Goal: Task Accomplishment & Management: Use online tool/utility

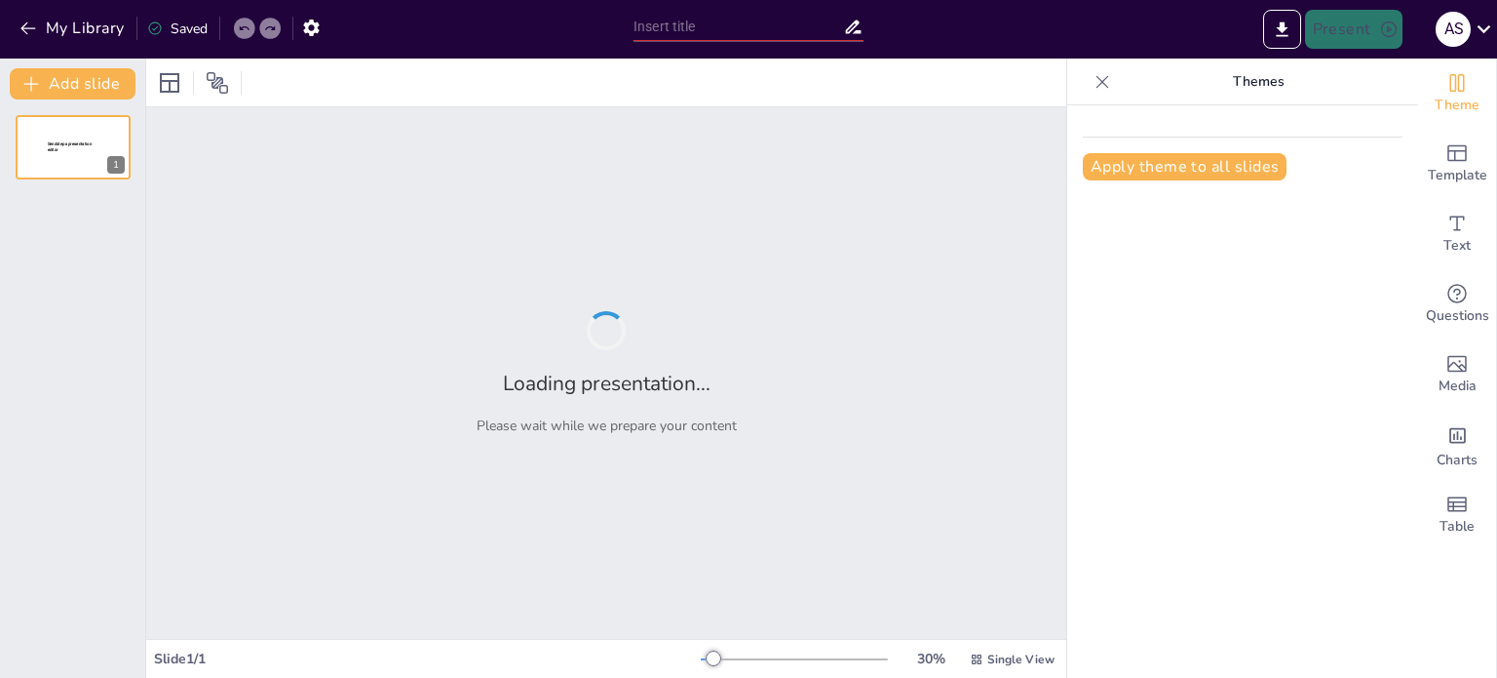
type input "Standardization and Sustainability in Electrical Environments: A 5S Framework"
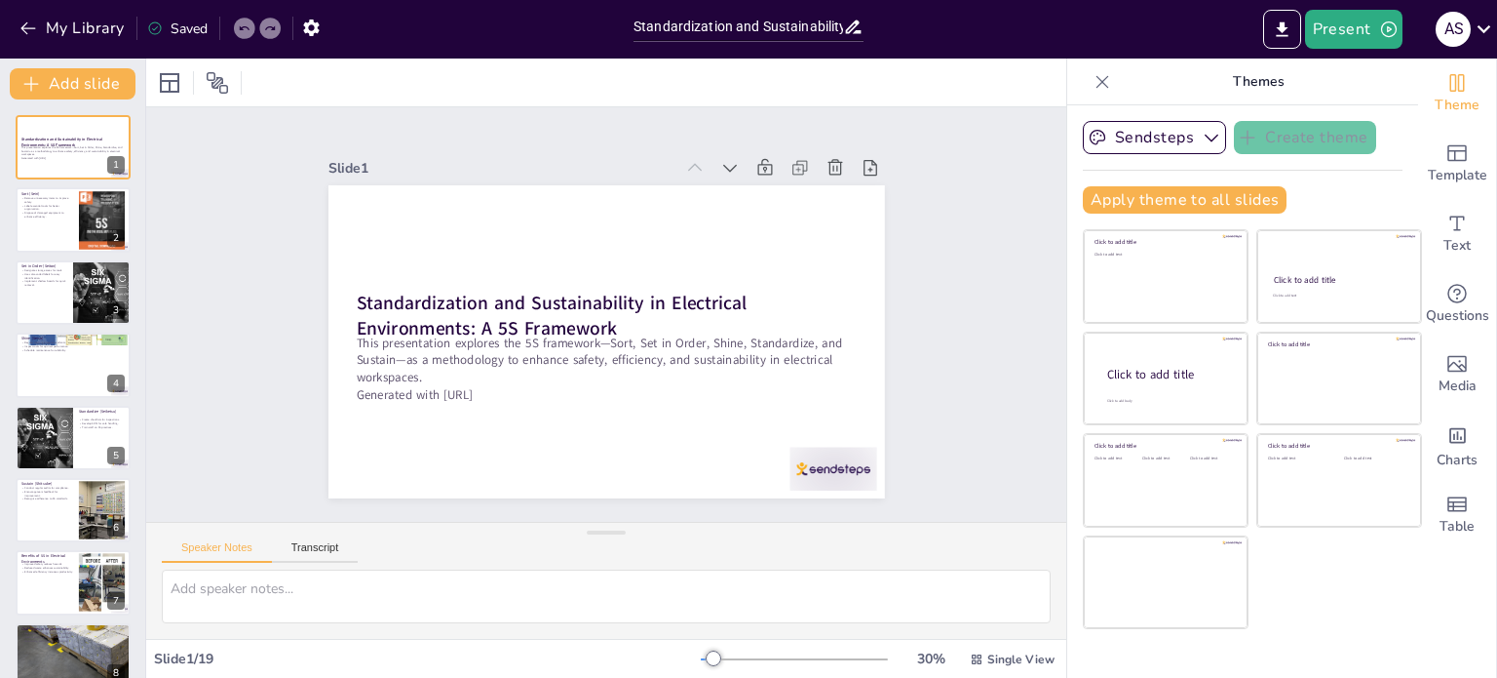
checkbox input "true"
click at [1295, 26] on button "Export to PowerPoint" at bounding box center [1282, 29] width 38 height 39
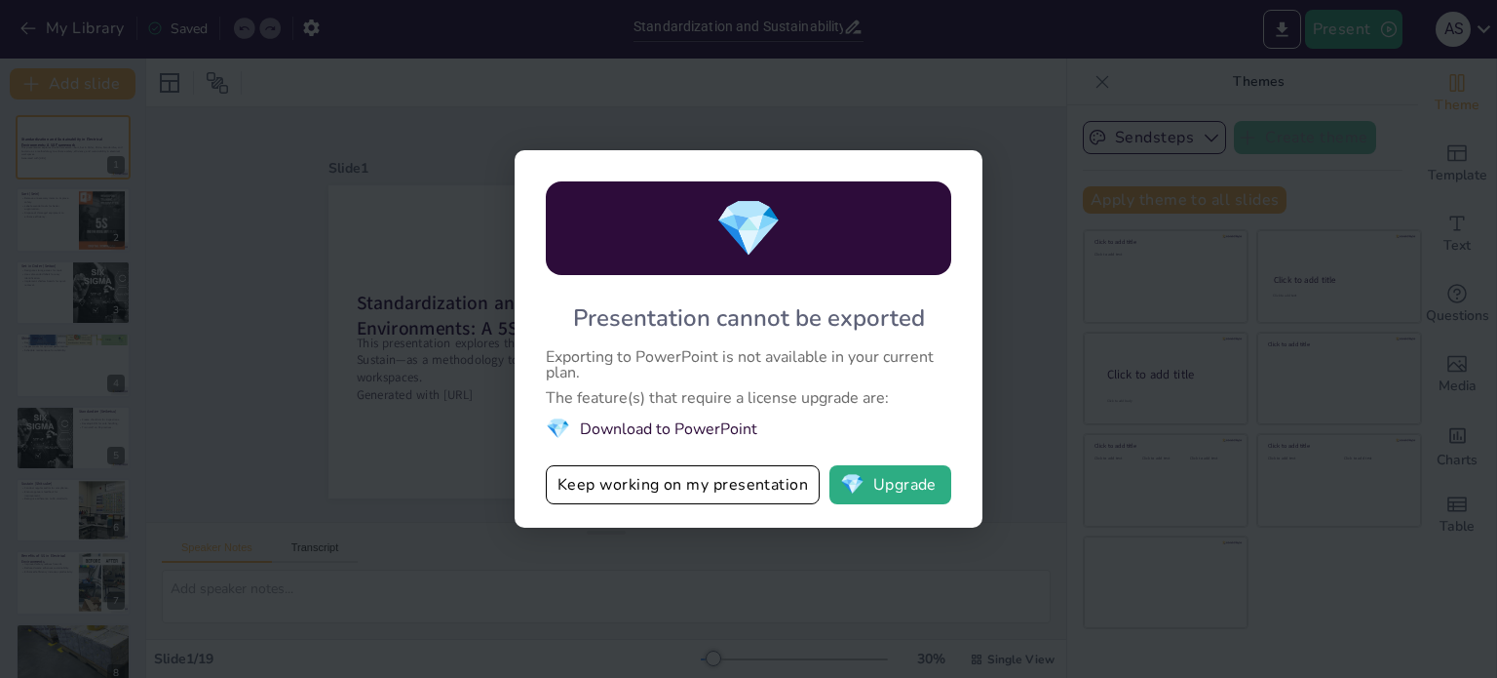
click at [933, 97] on div "💎 Presentation cannot be exported Exporting to PowerPoint is not available in y…" at bounding box center [748, 339] width 1497 height 678
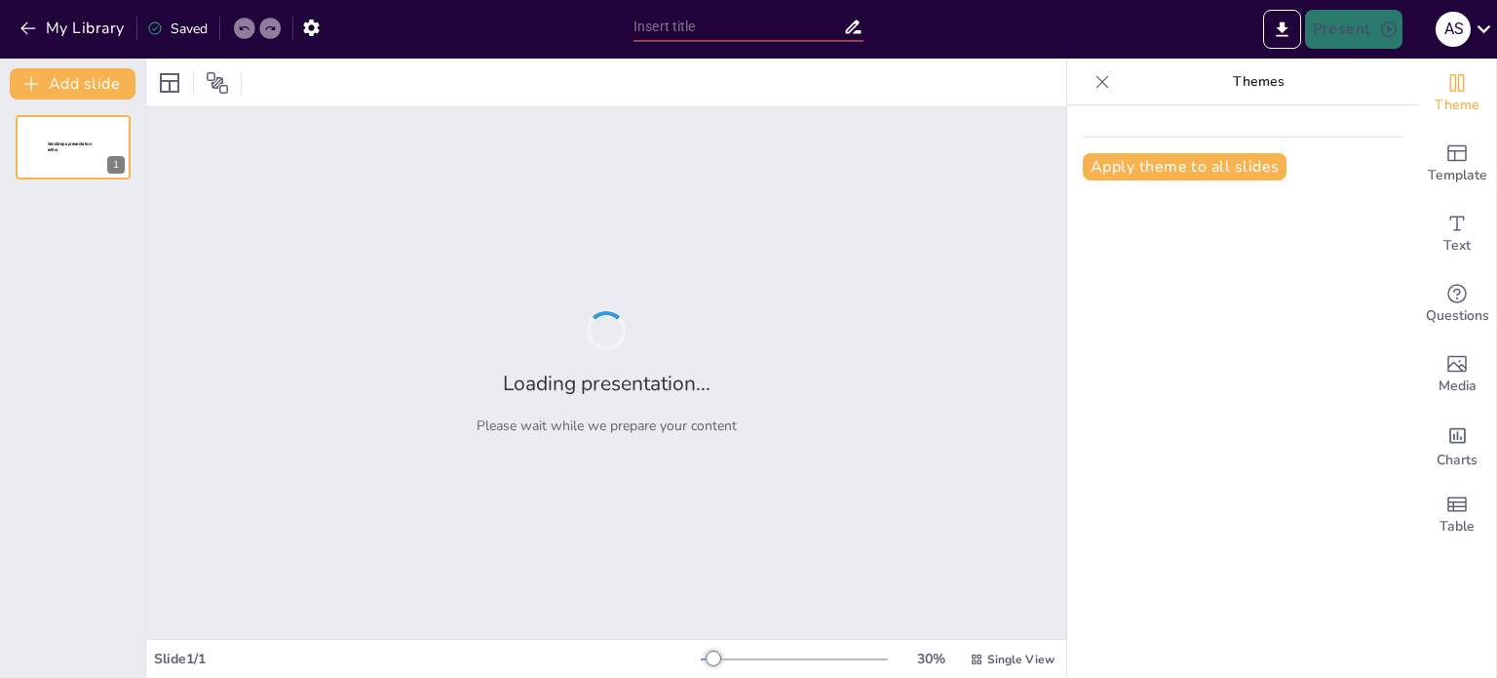
type input "Standardization and Sustainability in Electrical Environments: A 5S Framework"
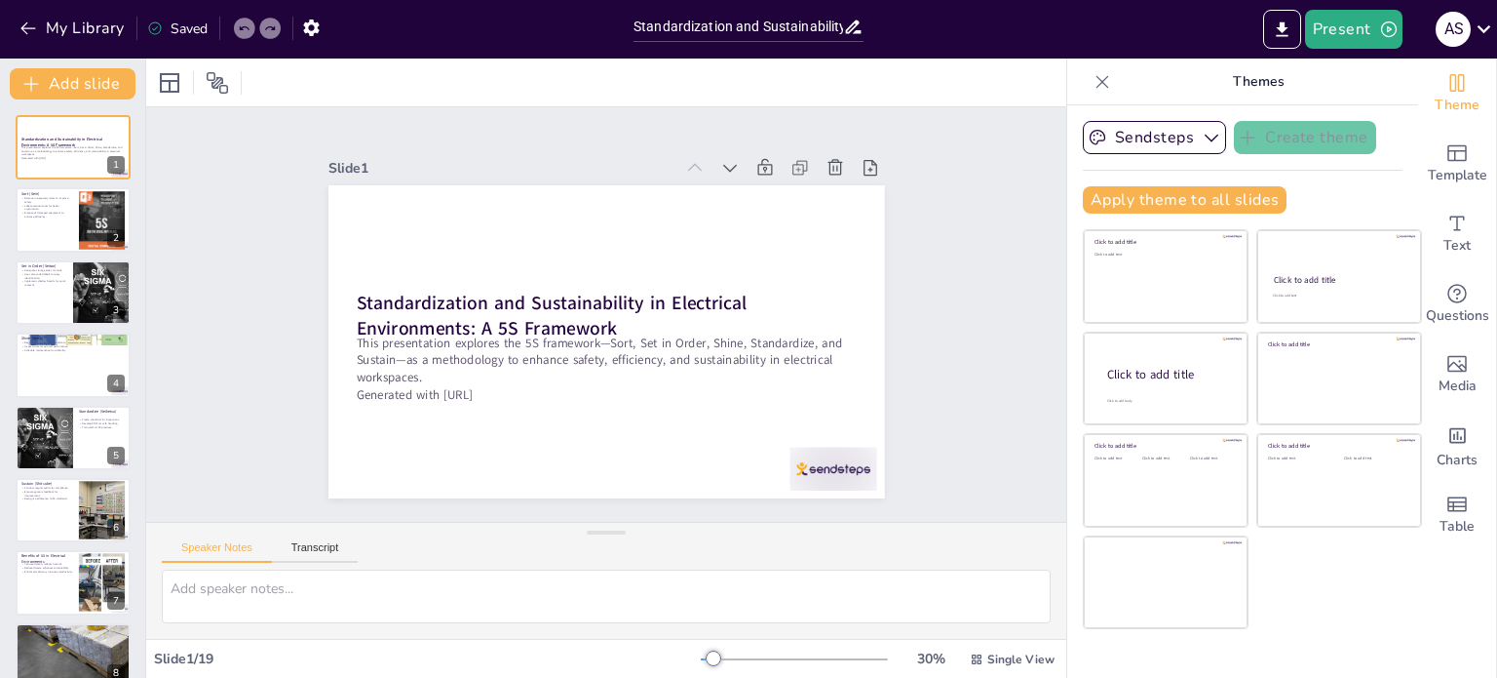
click at [1093, 80] on icon at bounding box center [1102, 81] width 19 height 19
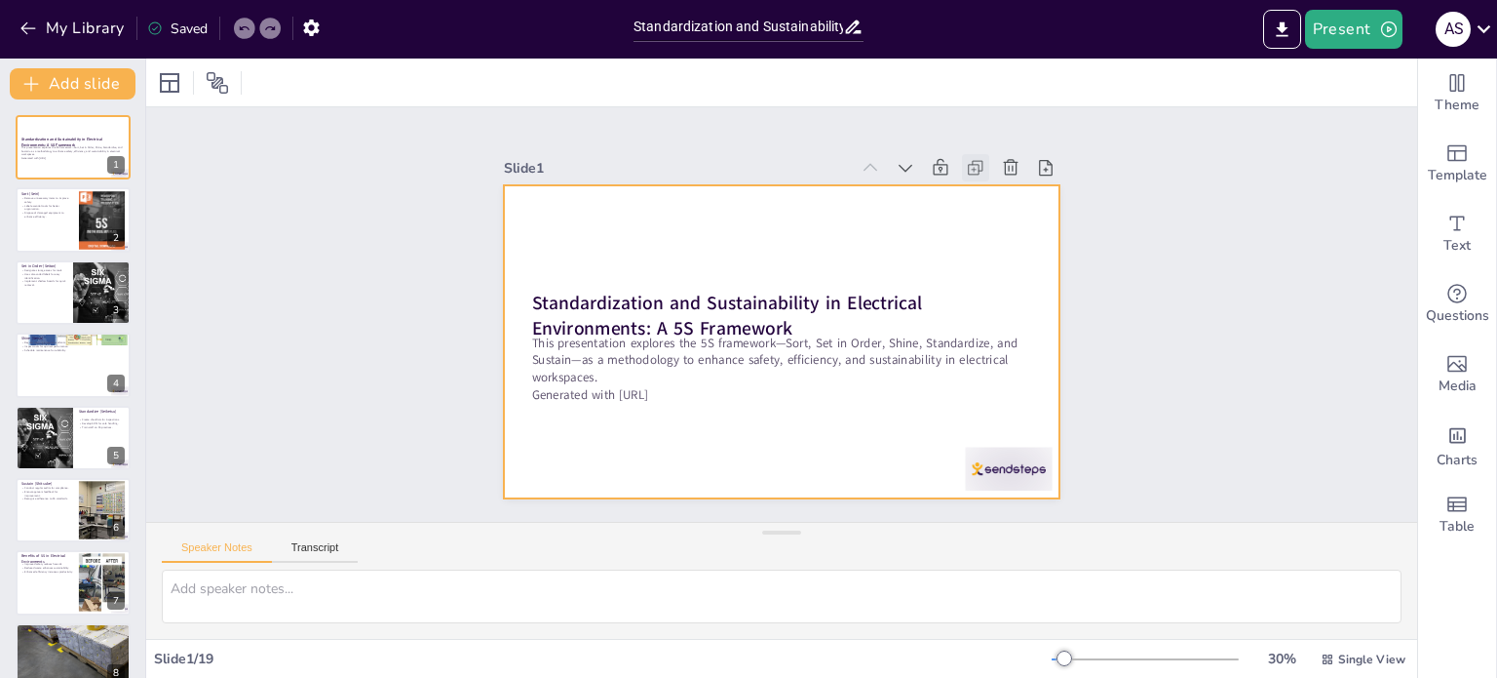
checkbox input "true"
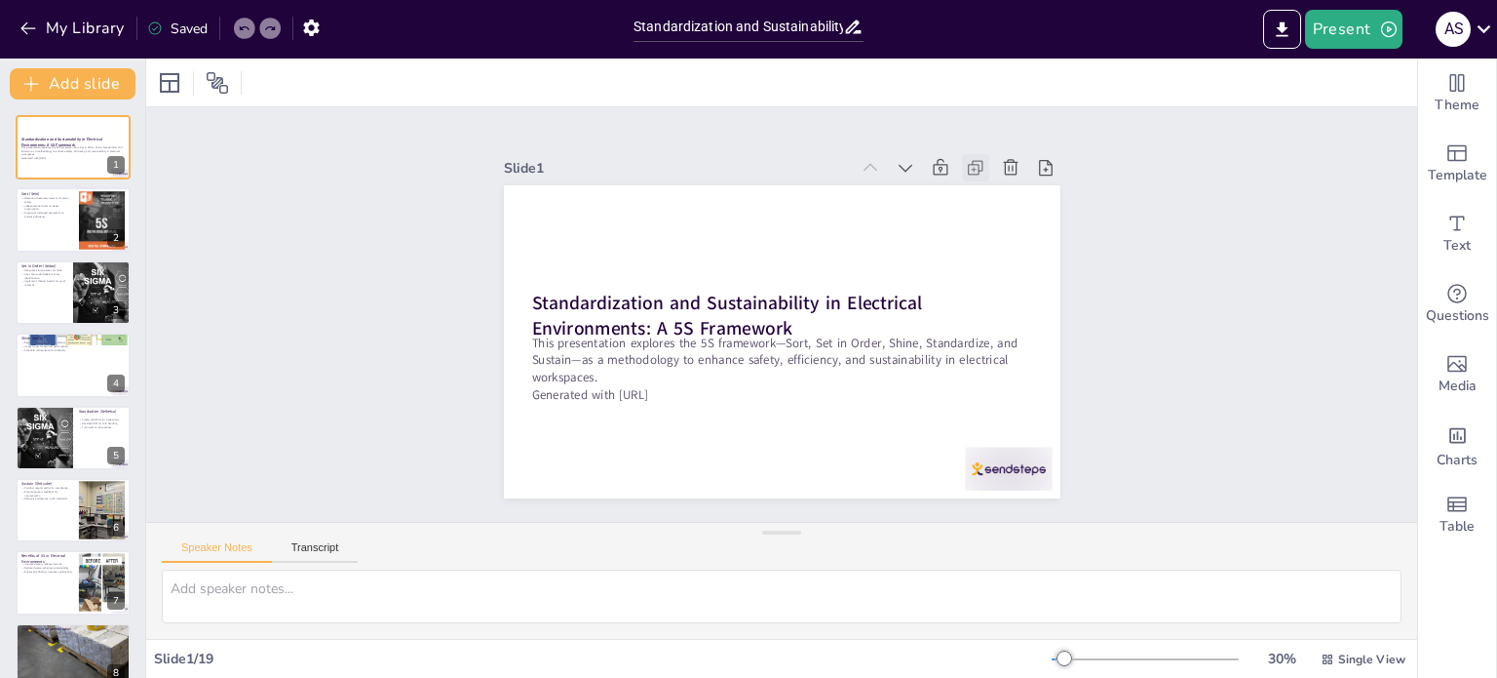
click at [980, 178] on icon at bounding box center [990, 188] width 21 height 21
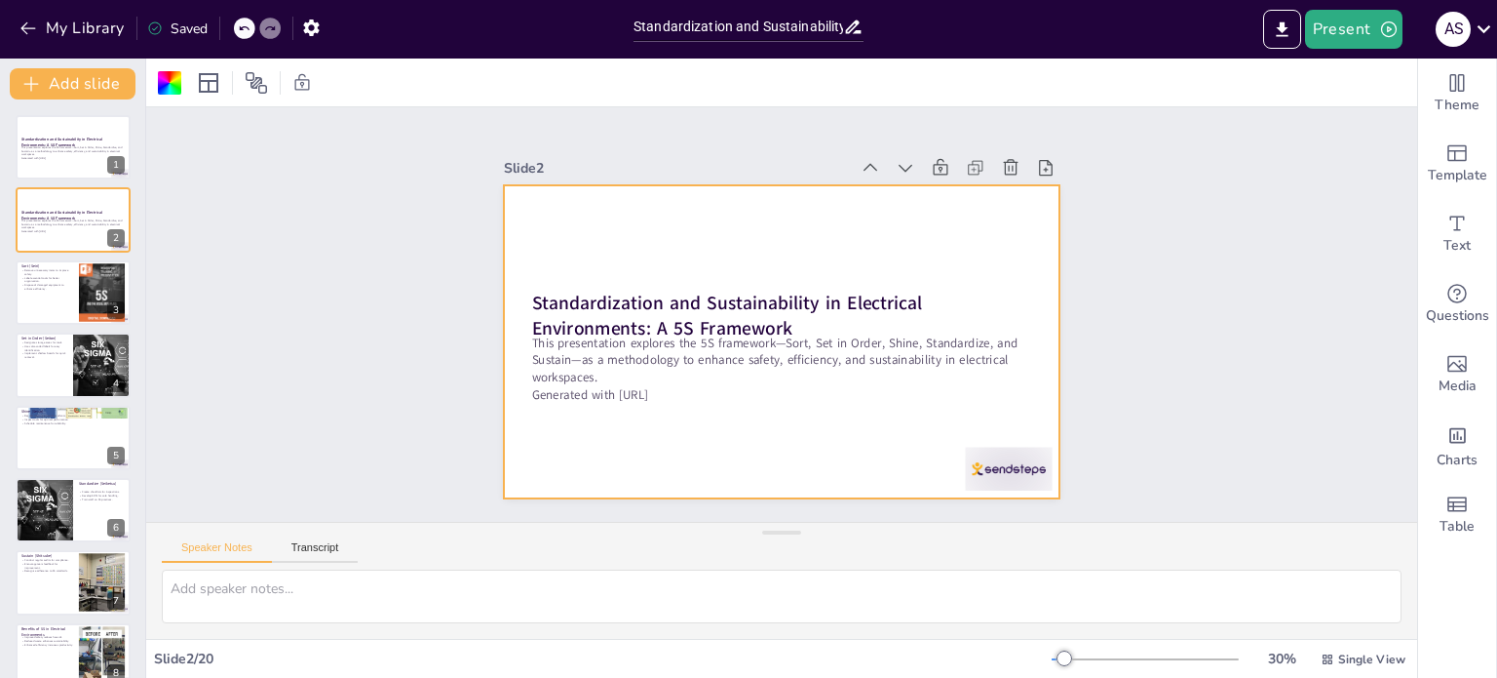
click at [990, 200] on icon at bounding box center [1001, 211] width 23 height 23
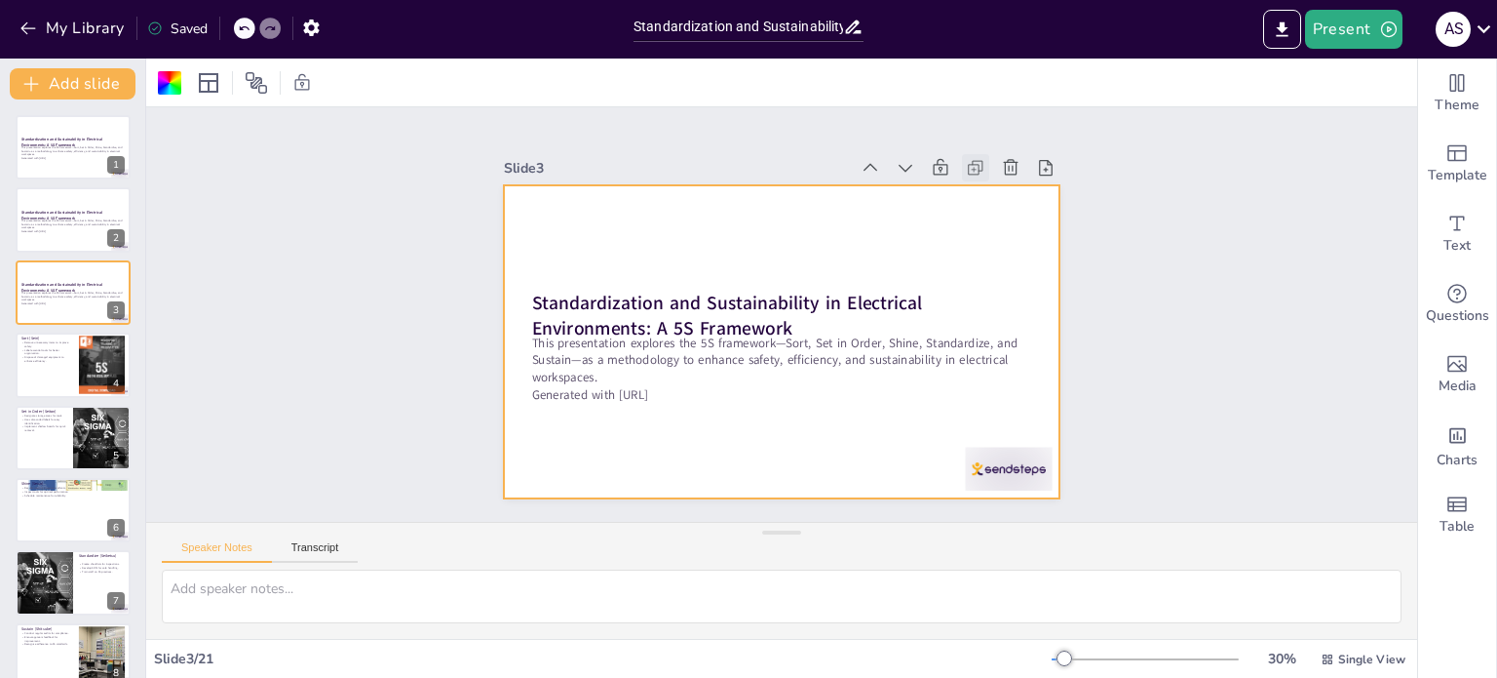
checkbox input "true"
click at [990, 200] on icon at bounding box center [1001, 211] width 23 height 23
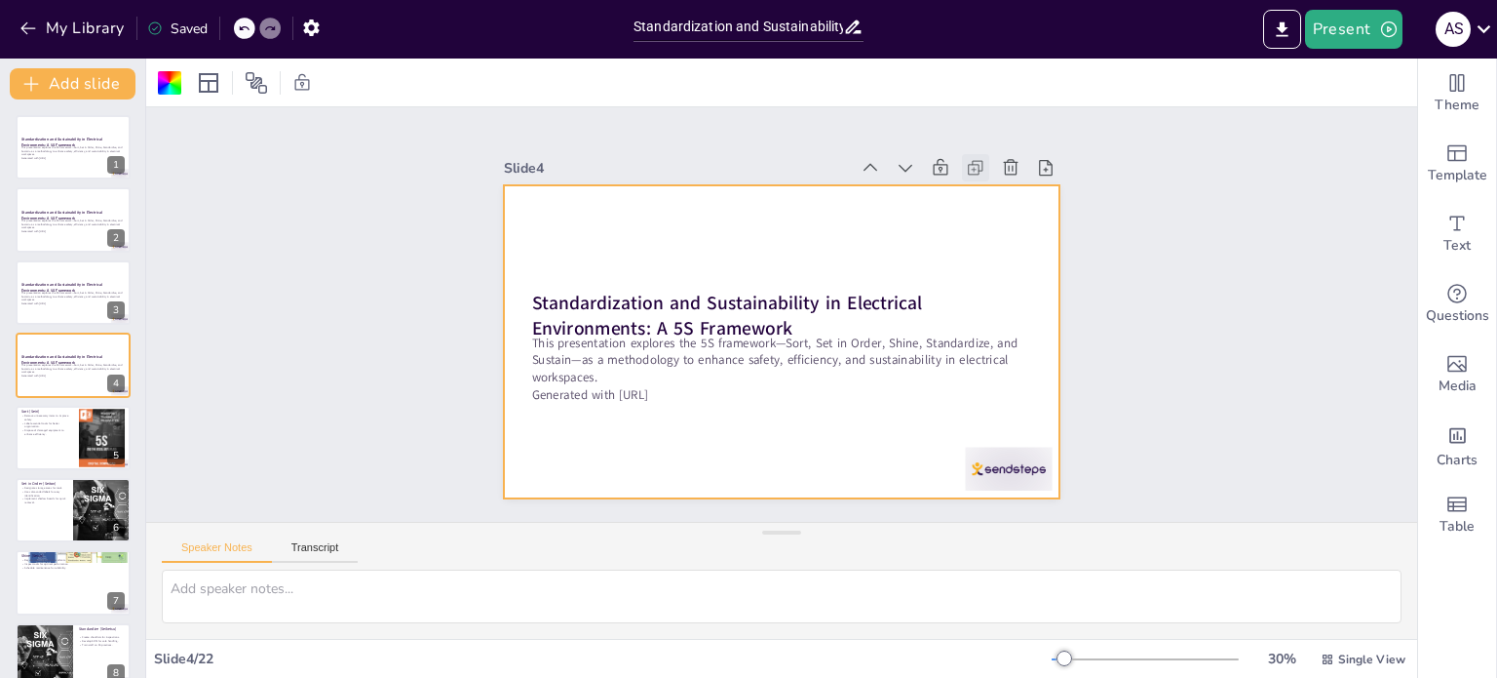
click at [999, 222] on icon at bounding box center [1011, 234] width 24 height 24
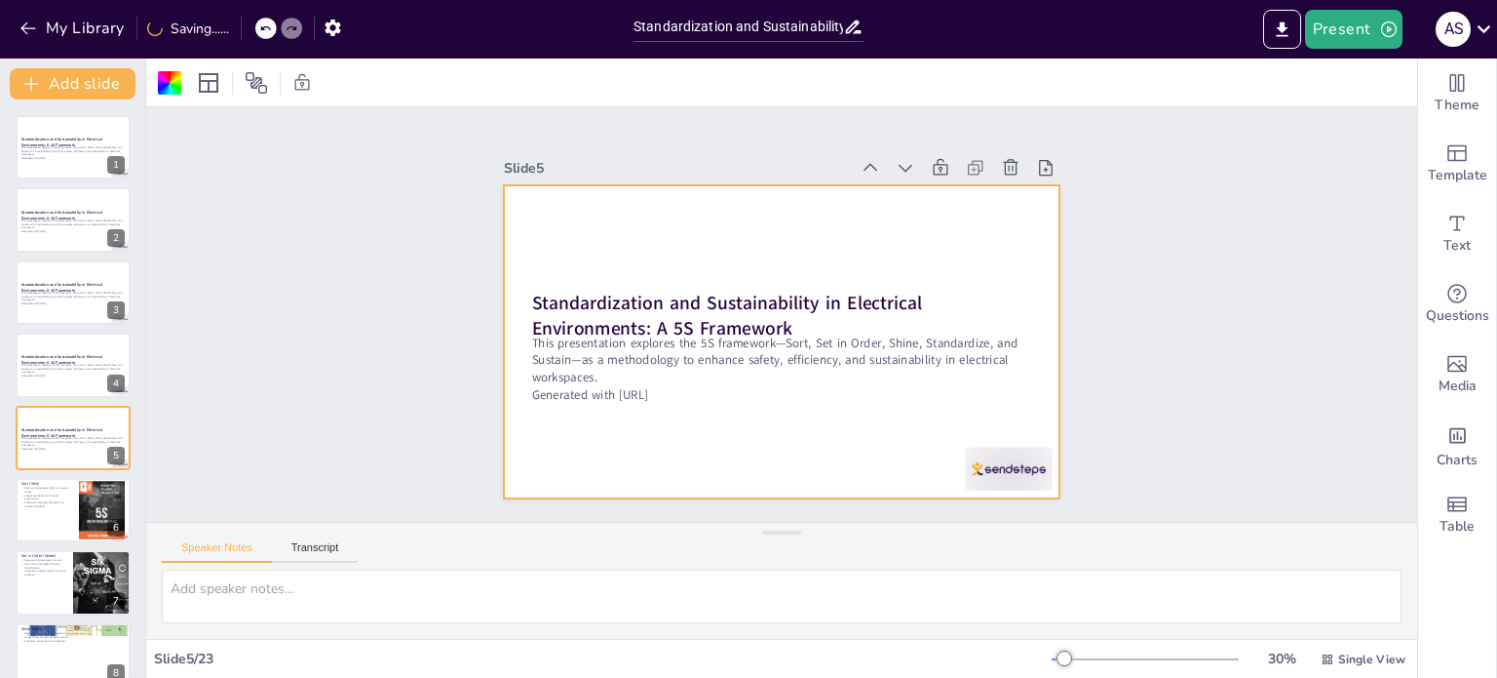
click at [990, 200] on icon at bounding box center [1001, 211] width 23 height 23
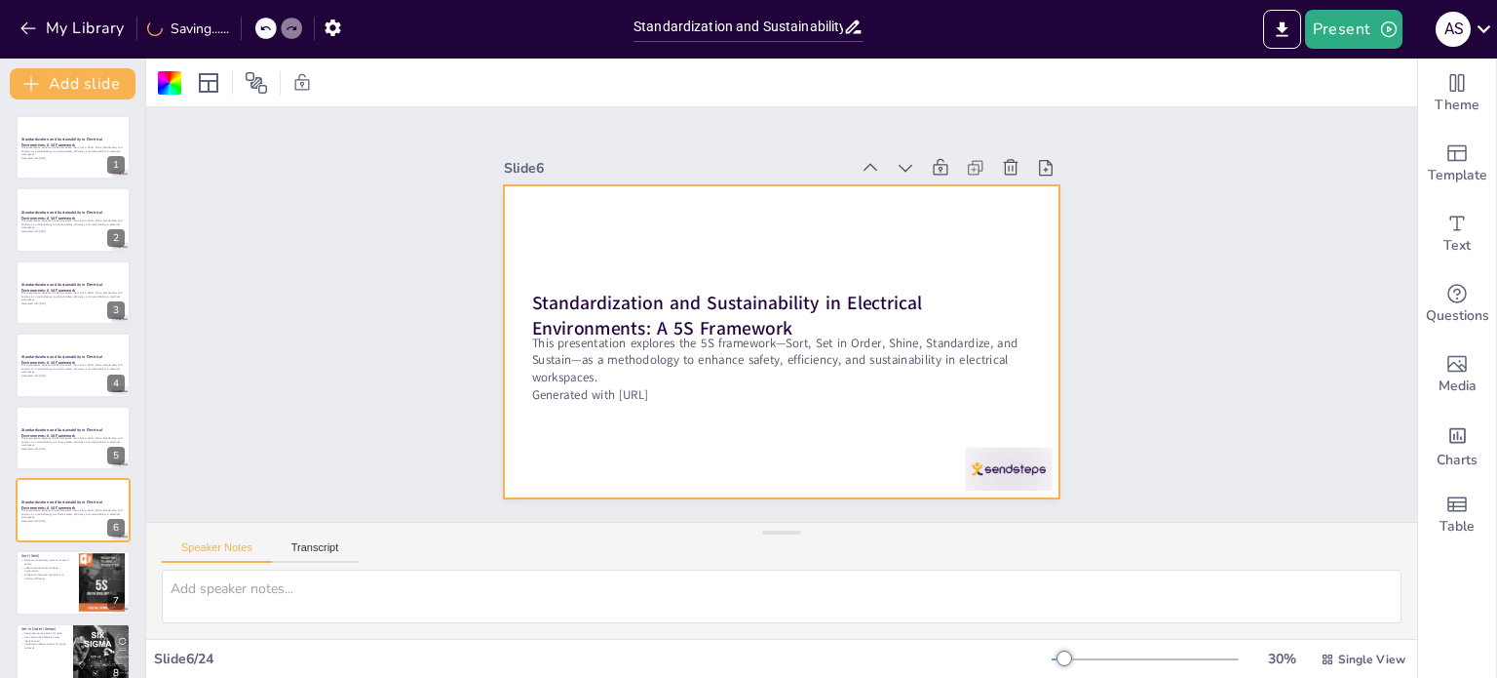
click at [1010, 271] on icon at bounding box center [1023, 284] width 26 height 26
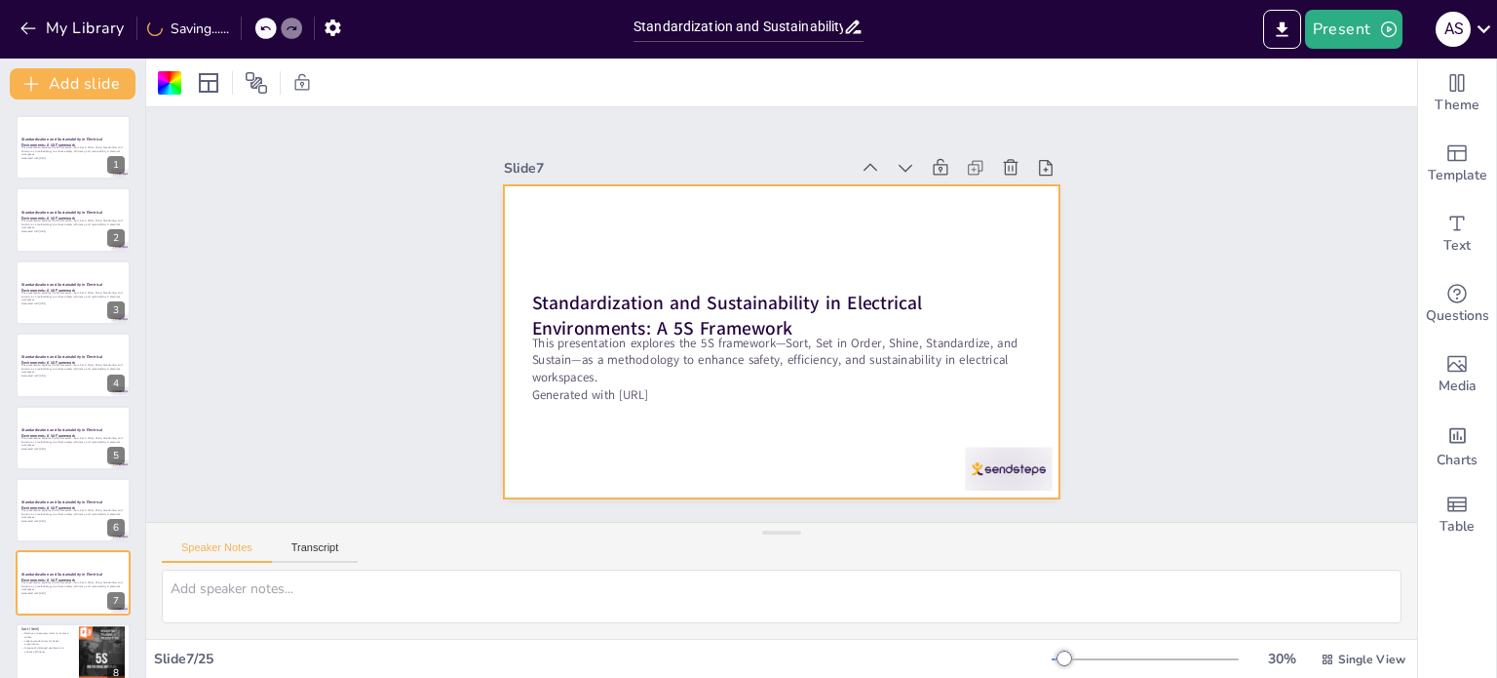
click at [980, 178] on icon at bounding box center [990, 188] width 21 height 21
click at [1007, 347] on icon at bounding box center [1020, 360] width 27 height 27
click at [966, 159] on icon at bounding box center [975, 167] width 19 height 19
click at [990, 200] on icon at bounding box center [1001, 211] width 23 height 23
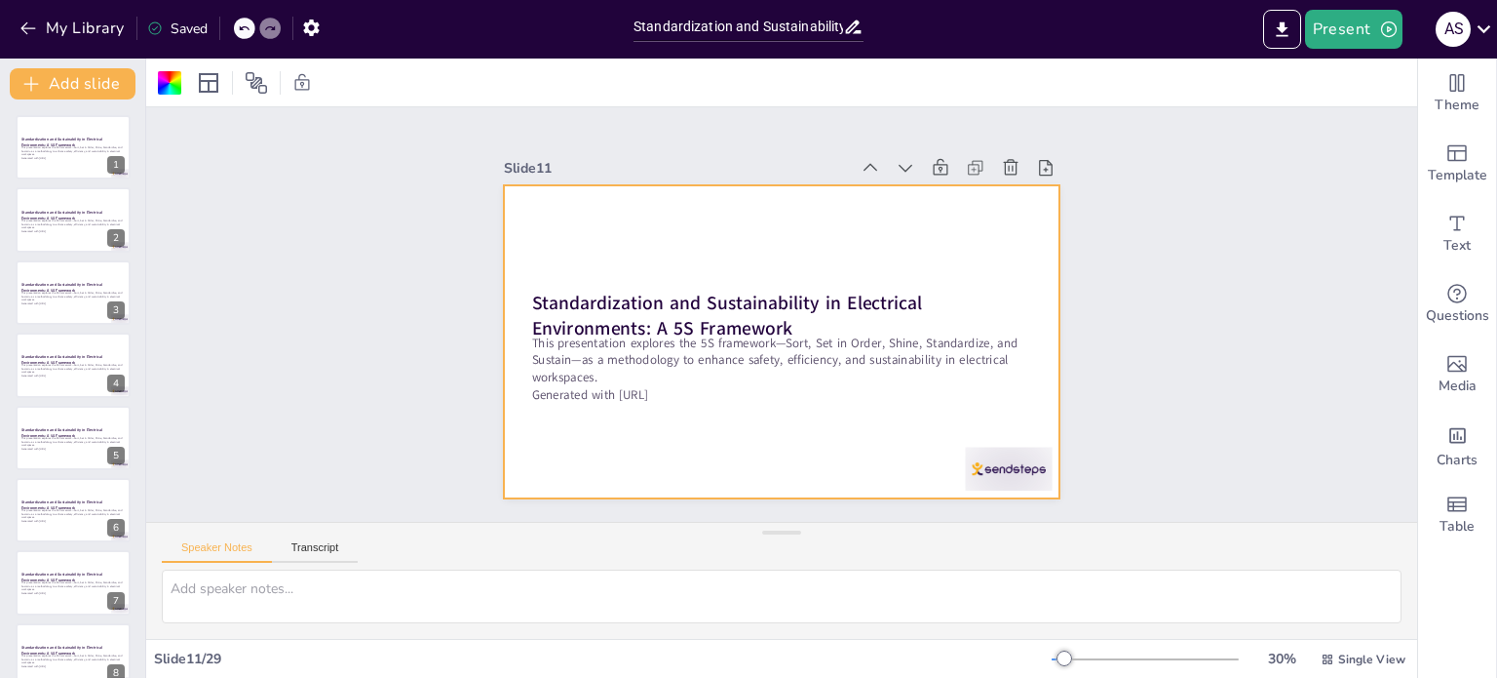
click at [982, 419] on icon at bounding box center [994, 431] width 25 height 25
click at [959, 462] on icon at bounding box center [965, 473] width 23 height 23
click at [724, 533] on icon at bounding box center [710, 546] width 27 height 27
click at [0, 0] on icon at bounding box center [0, 0] width 0 height 0
click at [1006, 247] on icon at bounding box center [1018, 259] width 25 height 25
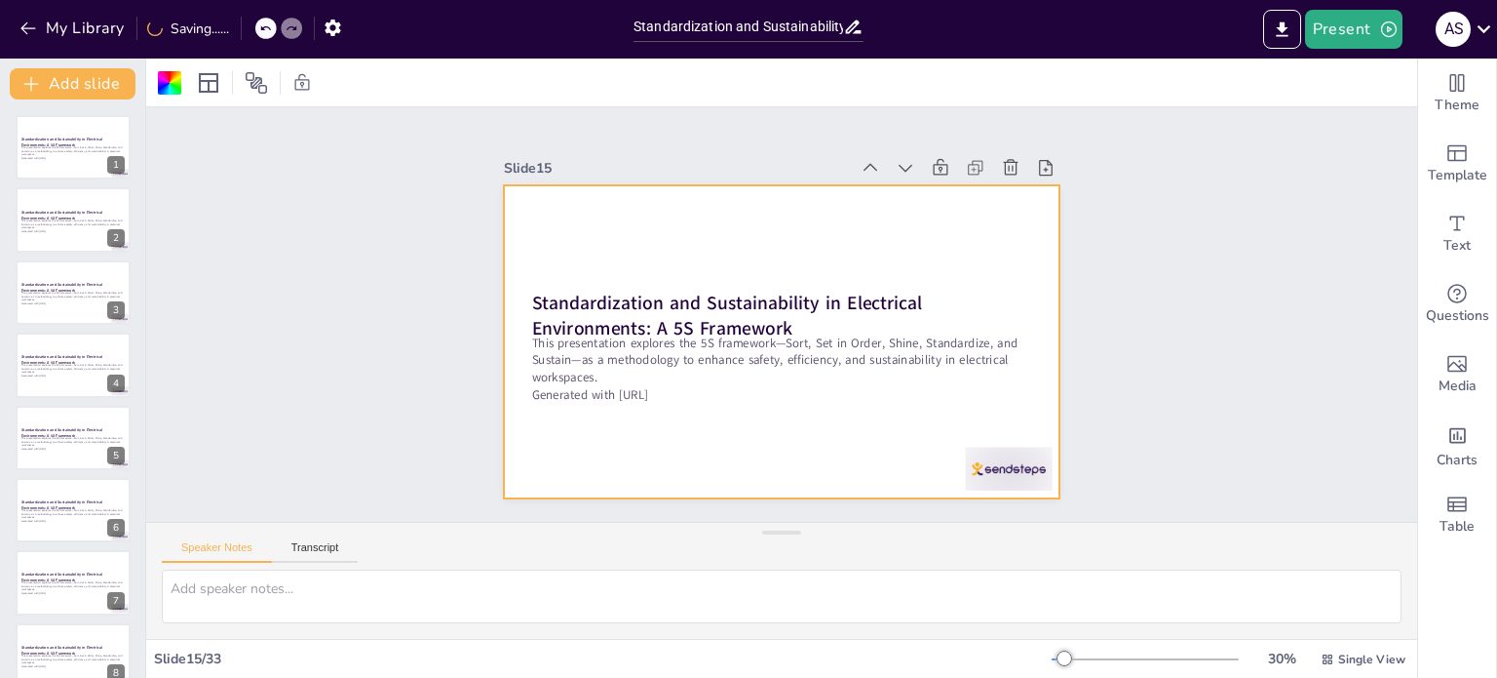
click at [0, 0] on icon at bounding box center [0, 0] width 0 height 0
click at [897, 523] on icon at bounding box center [884, 534] width 23 height 23
click at [0, 0] on icon at bounding box center [0, 0] width 0 height 0
click at [990, 200] on icon at bounding box center [1001, 211] width 23 height 23
click at [0, 0] on icon at bounding box center [0, 0] width 0 height 0
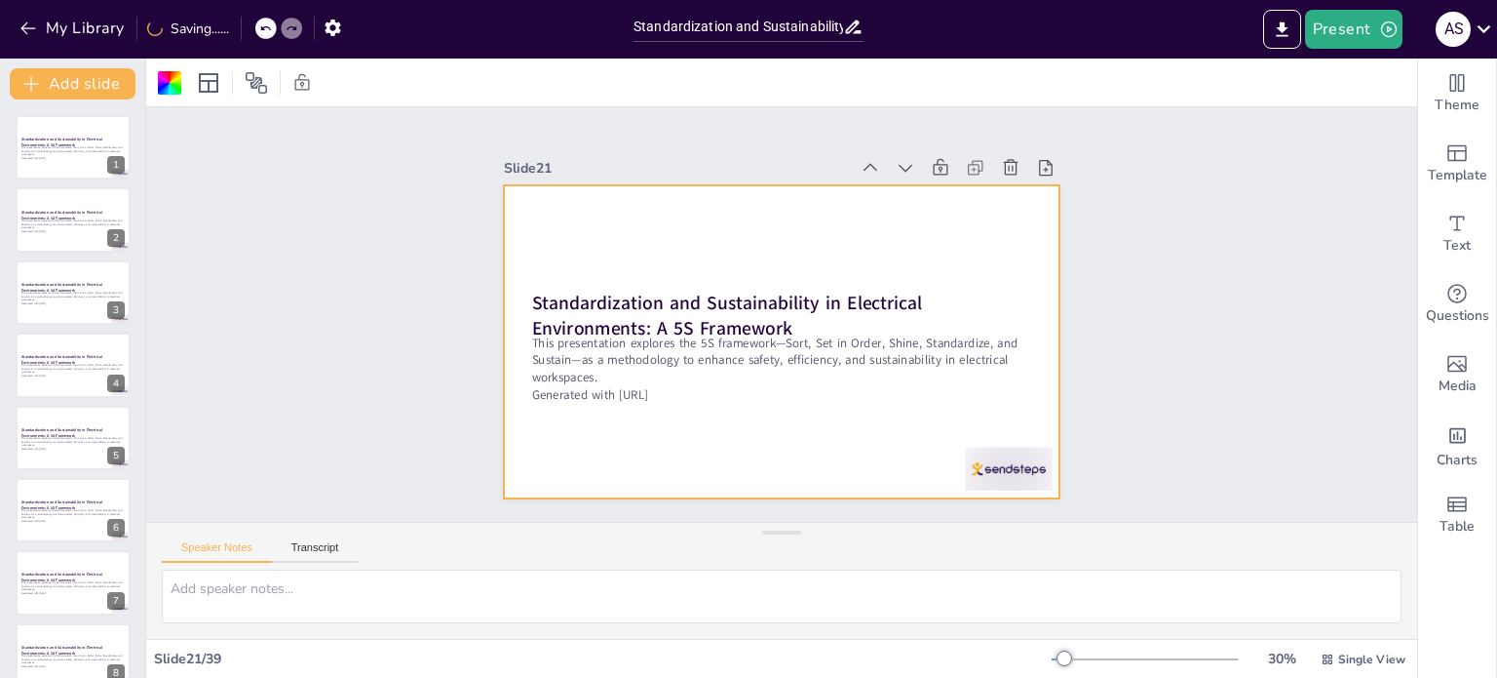
click at [1006, 247] on icon at bounding box center [1018, 259] width 25 height 25
click at [0, 0] on icon at bounding box center [0, 0] width 0 height 0
click at [999, 222] on icon at bounding box center [1011, 234] width 24 height 24
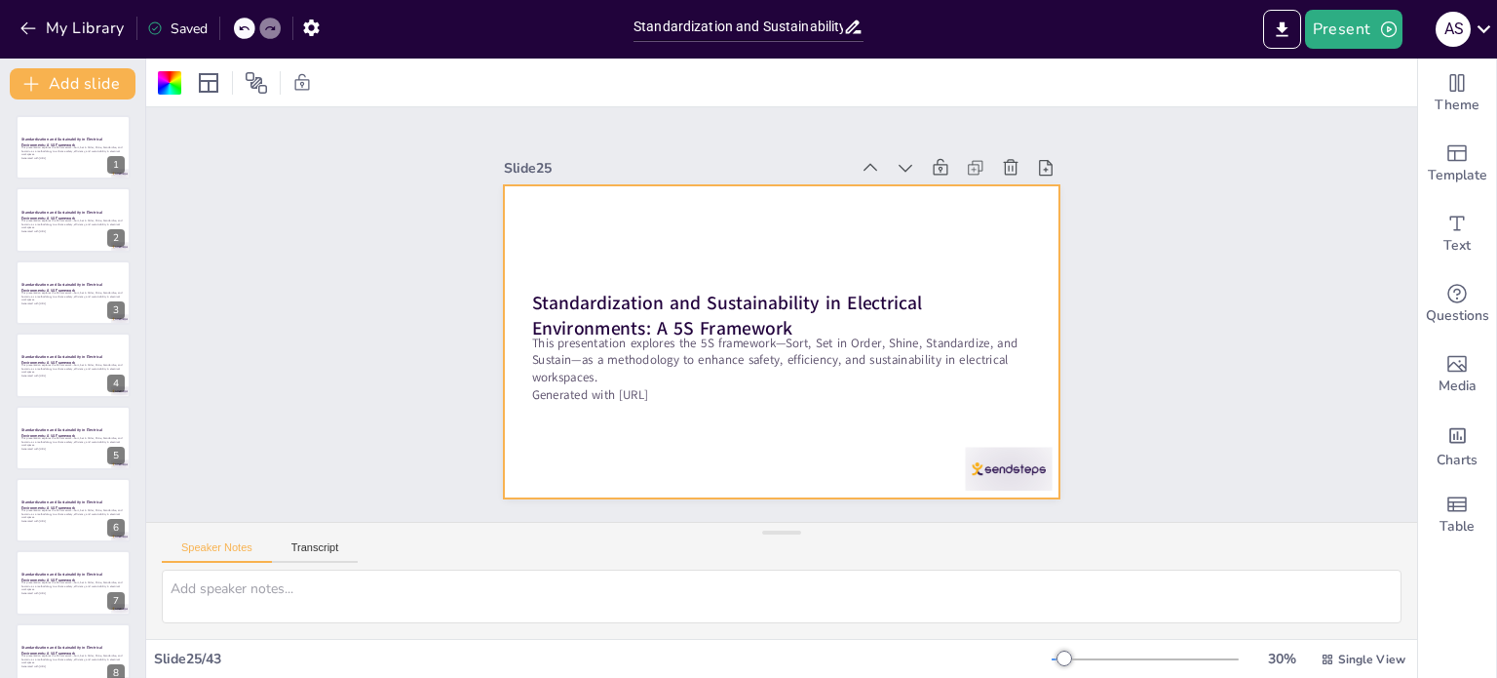
click at [0, 0] on icon at bounding box center [0, 0] width 0 height 0
click at [980, 178] on icon at bounding box center [990, 188] width 21 height 21
click at [0, 0] on icon at bounding box center [0, 0] width 0 height 0
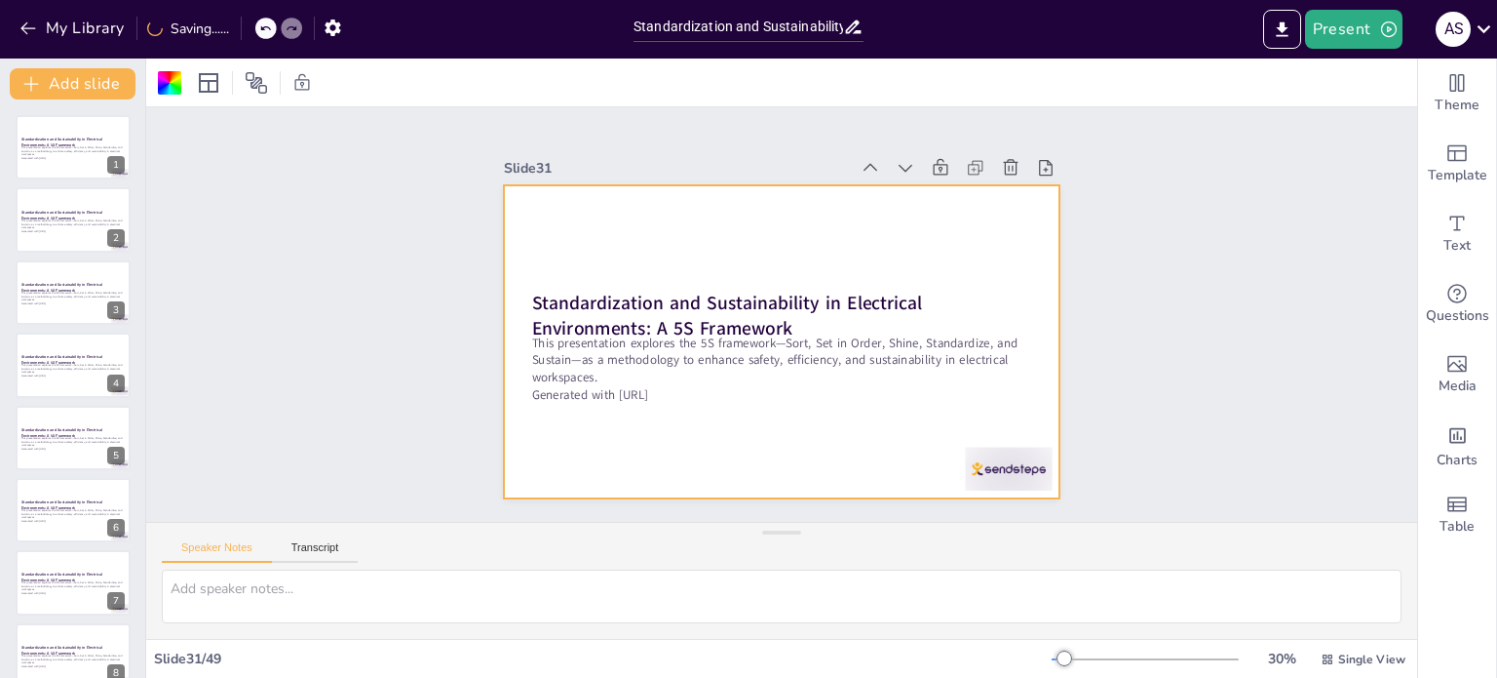
click at [980, 178] on icon at bounding box center [990, 188] width 21 height 21
click at [990, 200] on icon at bounding box center [1001, 211] width 23 height 23
click at [1006, 247] on icon at bounding box center [1018, 259] width 25 height 25
click at [1096, 225] on div "Slide 1 Standardization and Sustainability in Electrical Environments: A 5S Fra…" at bounding box center [782, 315] width 666 height 368
checkbox input "true"
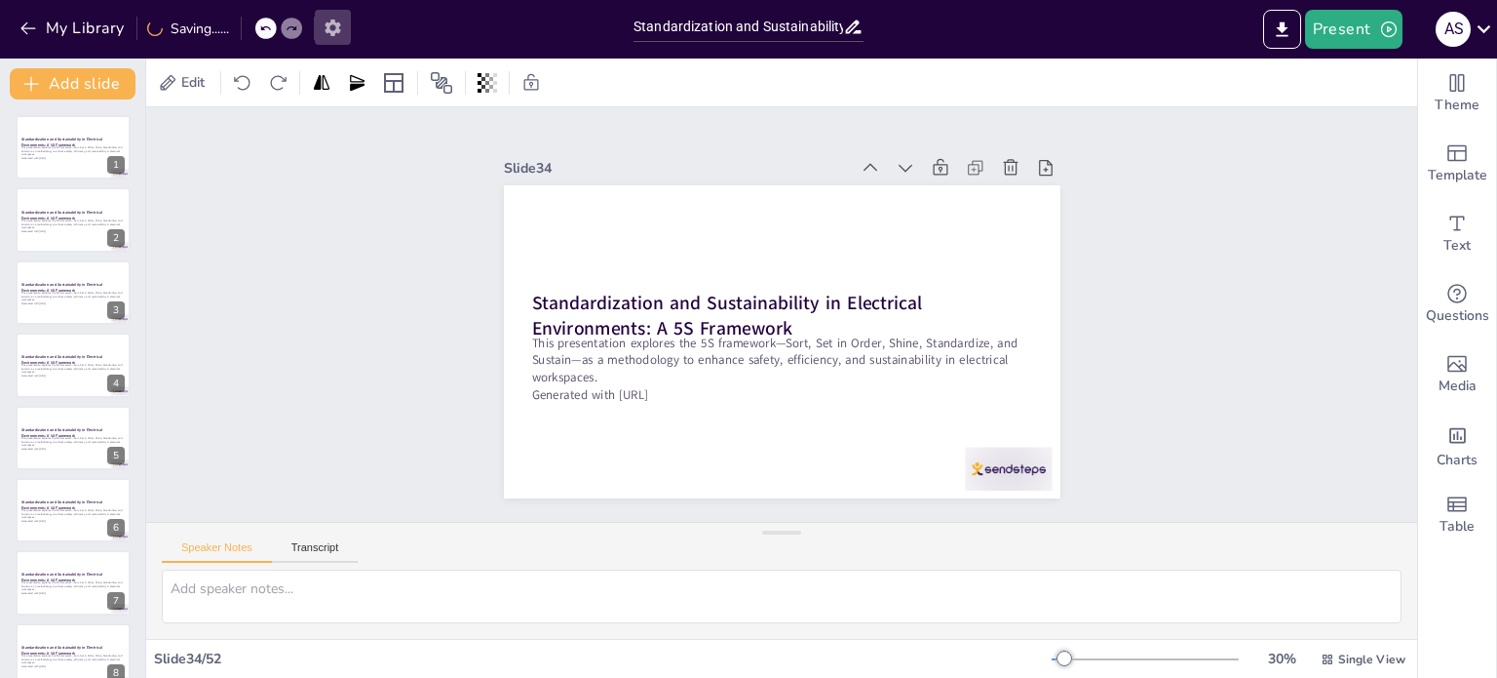
click at [329, 34] on icon "button" at bounding box center [333, 28] width 20 height 20
click at [308, 27] on icon "button" at bounding box center [311, 27] width 16 height 17
click at [76, 21] on button "My Library" at bounding box center [74, 28] width 118 height 31
